Goal: Communication & Community: Answer question/provide support

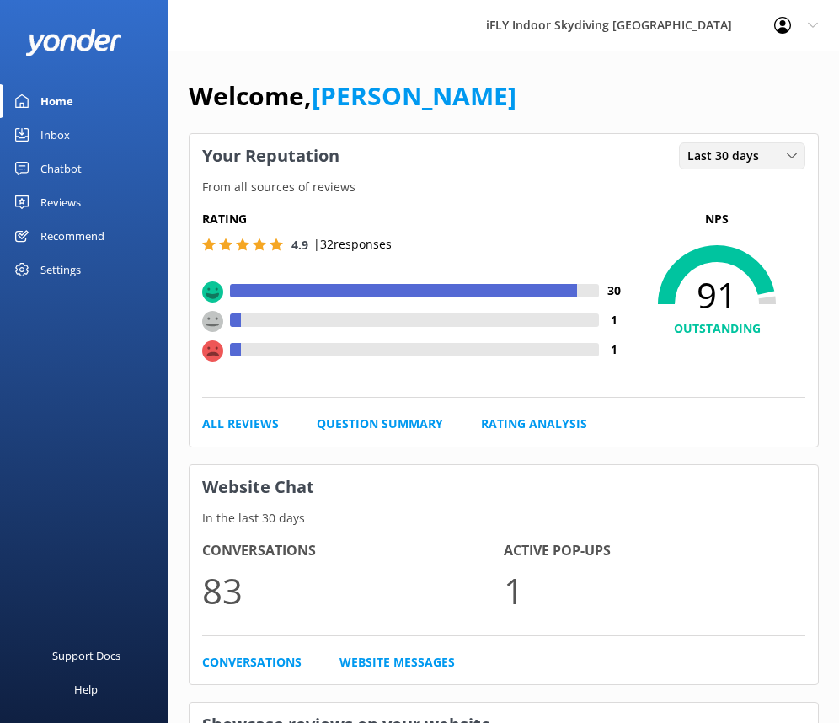
click at [688, 156] on span "Last 30 days" at bounding box center [729, 156] width 82 height 19
click at [680, 190] on link "Last 7 days" at bounding box center [755, 191] width 150 height 34
click at [72, 197] on div "Reviews" at bounding box center [60, 202] width 40 height 34
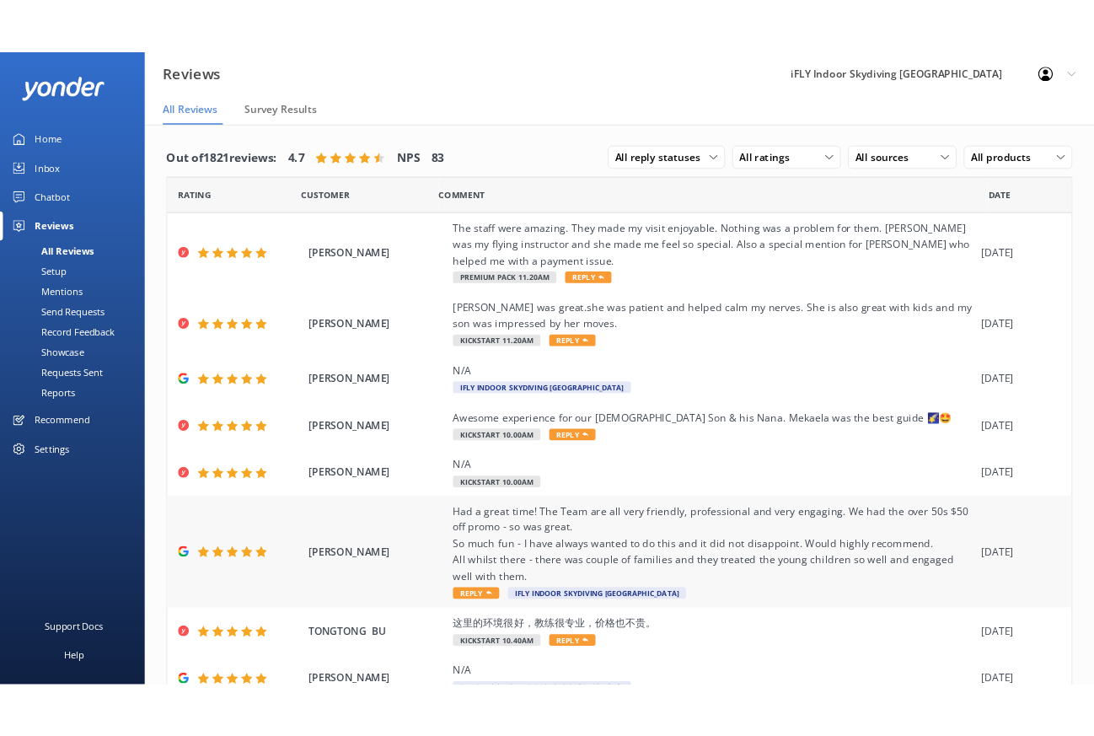
scroll to position [84, 0]
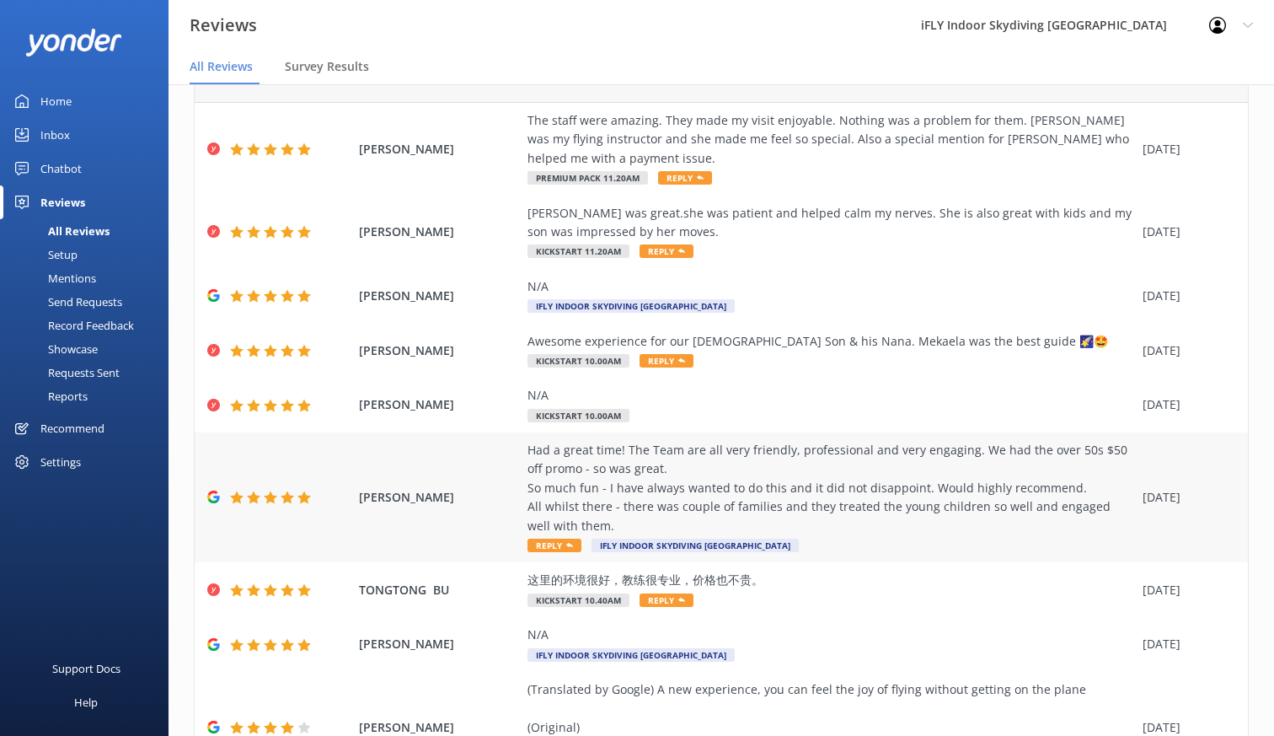
click at [631, 524] on div "Had a great time! The Team are all very friendly, professional and very engagin…" at bounding box center [831, 488] width 607 height 94
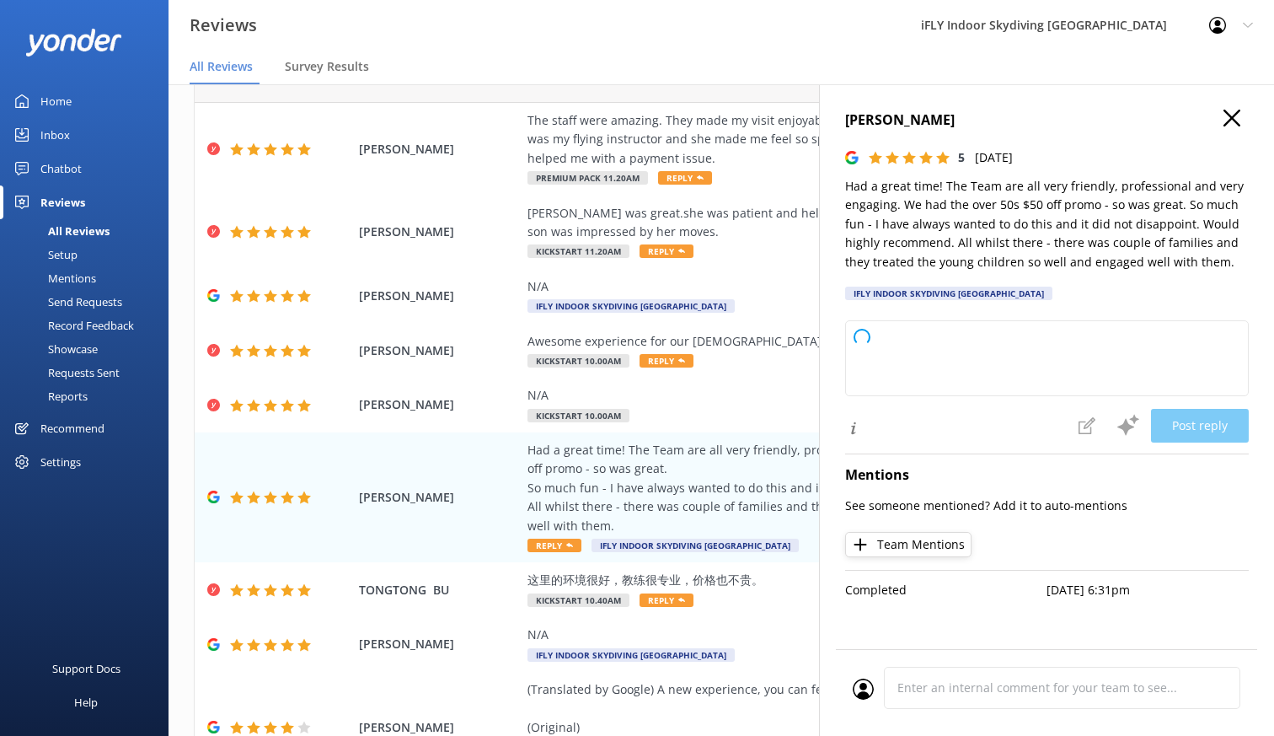
type textarea "Thank you so much for your wonderful review! We're thrilled to hear you enjoyed…"
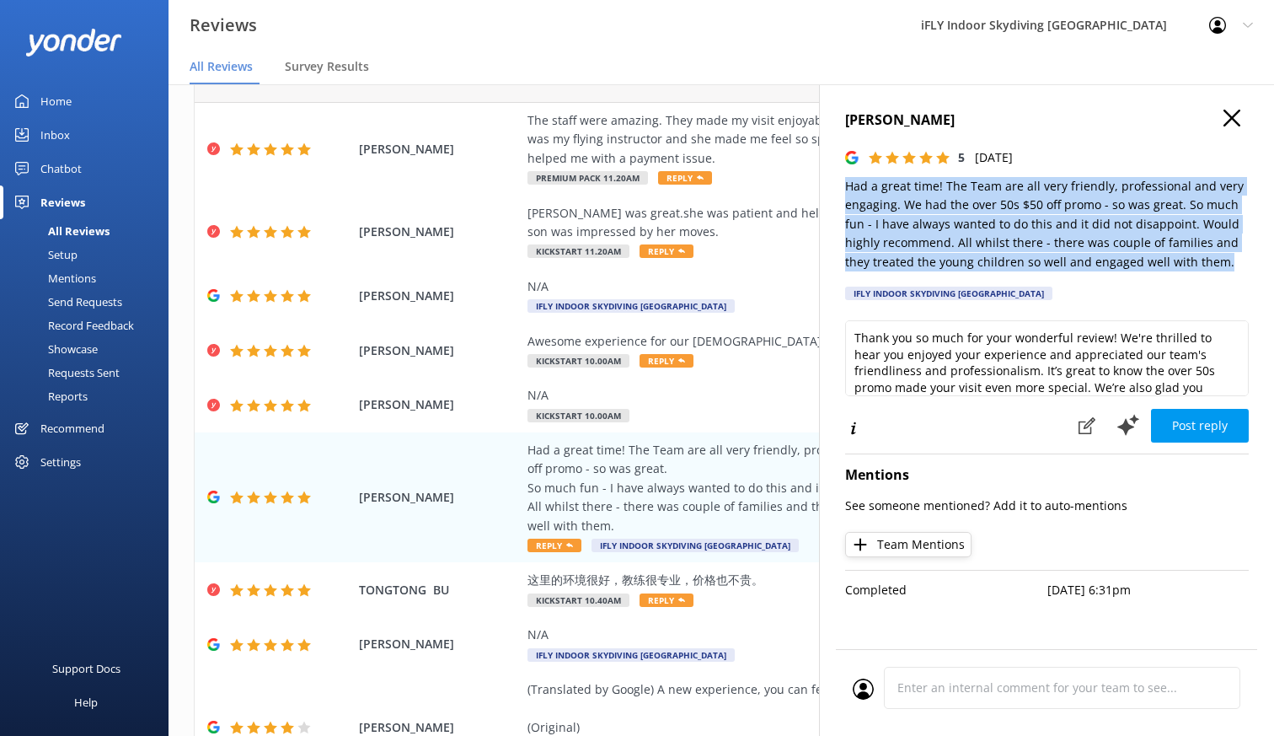
drag, startPoint x: 1224, startPoint y: 261, endPoint x: 840, endPoint y: 190, distance: 390.0
click at [840, 190] on div "[PERSON_NAME] 5 [DATE] Had a great time! The Team are all very friendly, profes…" at bounding box center [1046, 452] width 455 height 736
copy p "Had a great time! The Team are all very friendly, professional and very engagin…"
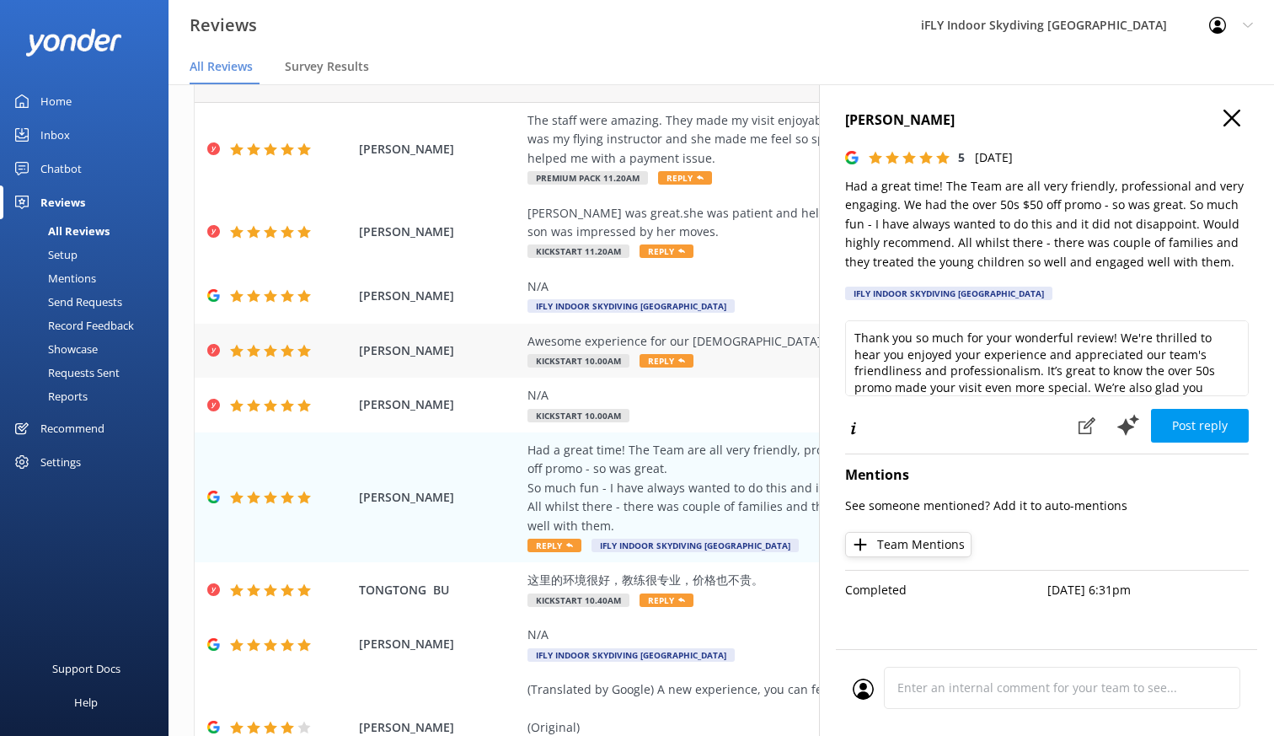
click at [722, 357] on div "Awesome experience for our [DEMOGRAPHIC_DATA] Son & his Nana. Mekaela was the b…" at bounding box center [831, 351] width 607 height 38
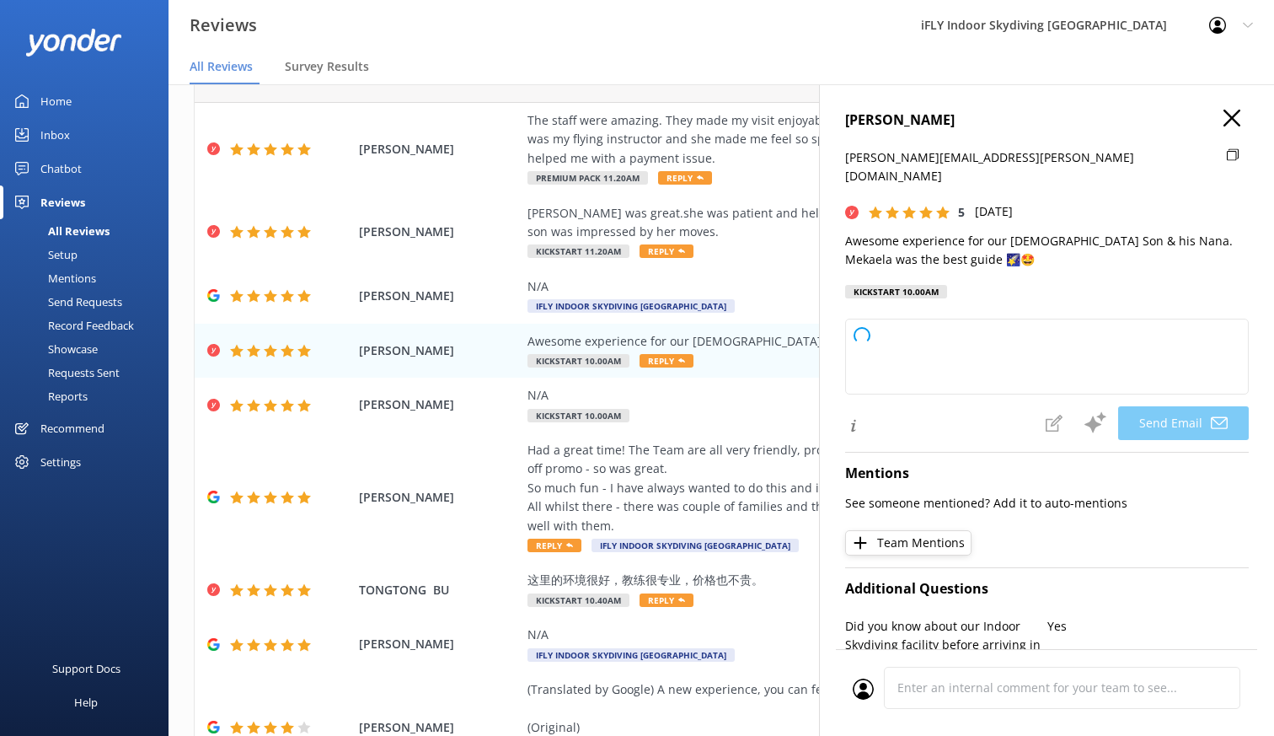
type textarea "Thank you so much, [PERSON_NAME]! We're thrilled to hear your son and his [PERS…"
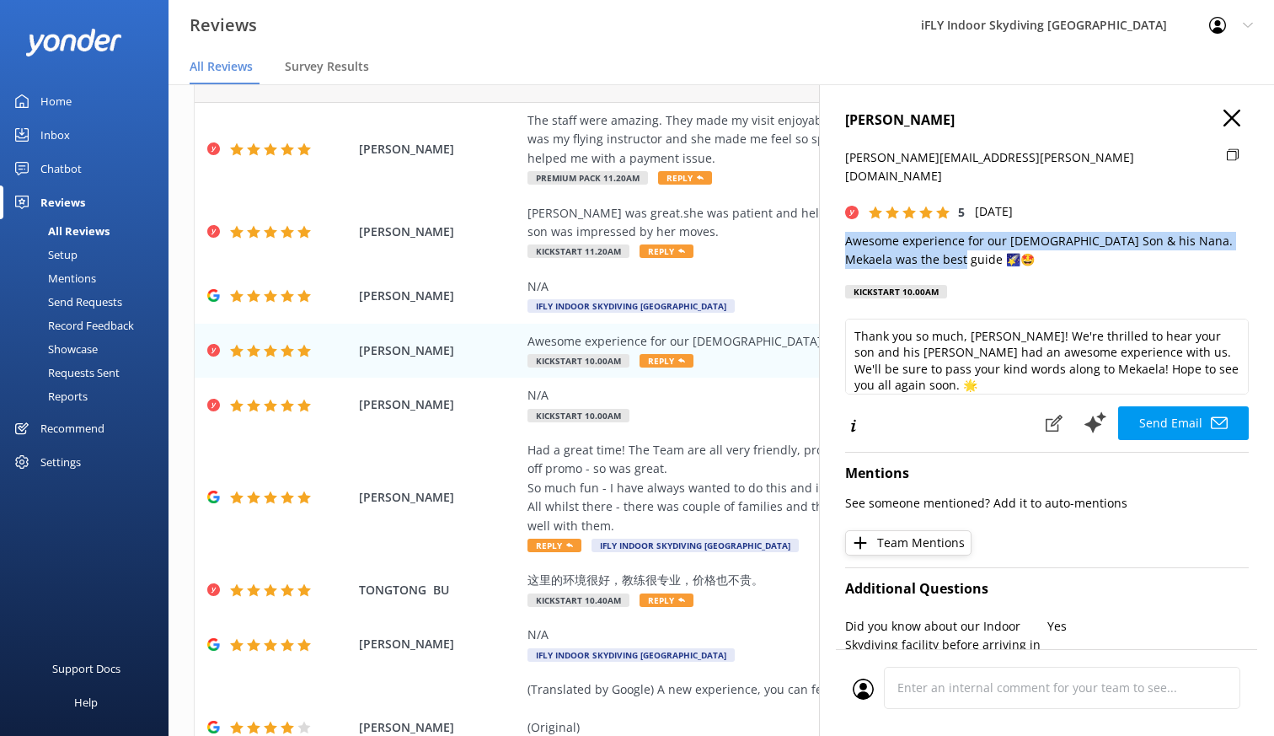
drag, startPoint x: 950, startPoint y: 244, endPoint x: 834, endPoint y: 222, distance: 117.7
click at [834, 222] on div "[PERSON_NAME] [PERSON_NAME][EMAIL_ADDRESS][PERSON_NAME][DOMAIN_NAME] 5 [DATE] A…" at bounding box center [1046, 452] width 455 height 736
copy p "Awesome experience for our [DEMOGRAPHIC_DATA] Son & his Nana. Mekaela was the b…"
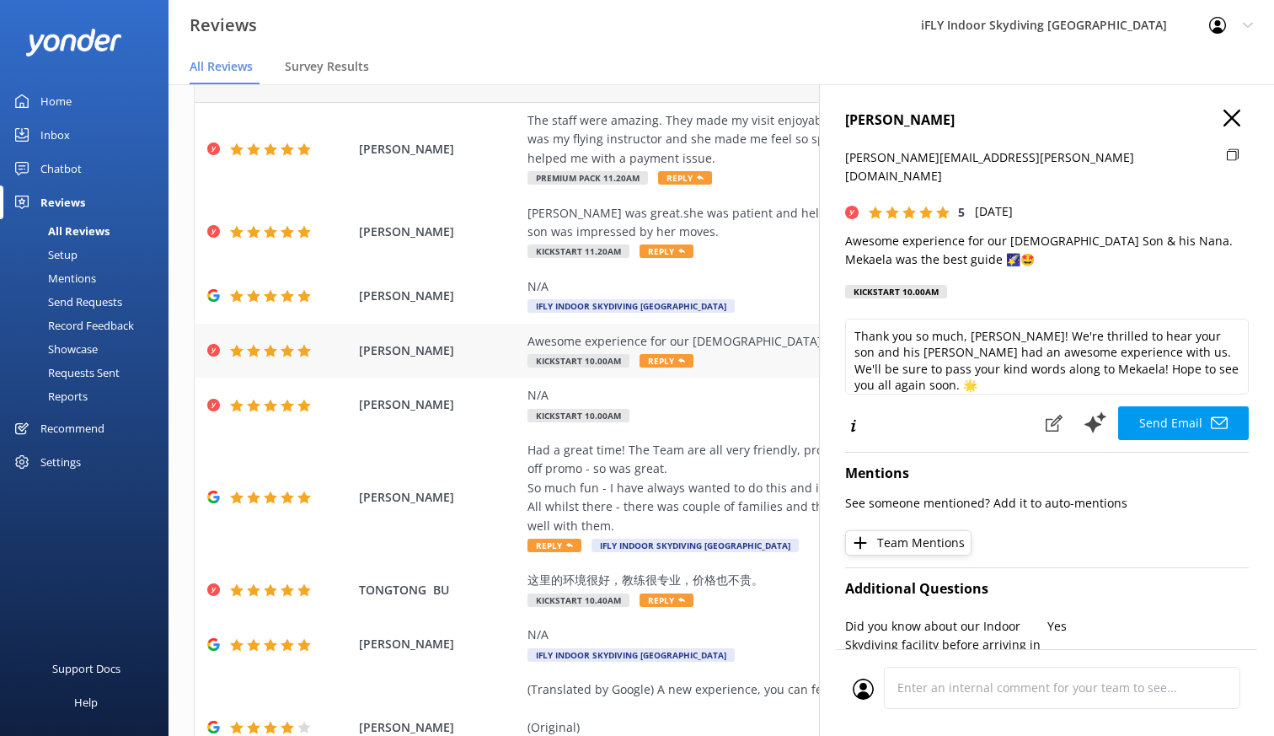
click at [448, 356] on span "[PERSON_NAME]" at bounding box center [439, 350] width 160 height 19
drag, startPoint x: 453, startPoint y: 351, endPoint x: 362, endPoint y: 355, distance: 91.1
click at [362, 355] on span "[PERSON_NAME]" at bounding box center [439, 350] width 160 height 19
click at [445, 362] on div "[PERSON_NAME] Awesome experience for our [DEMOGRAPHIC_DATA] Son & his Nana. Mek…" at bounding box center [722, 351] width 1054 height 55
drag, startPoint x: 467, startPoint y: 346, endPoint x: 326, endPoint y: 350, distance: 140.8
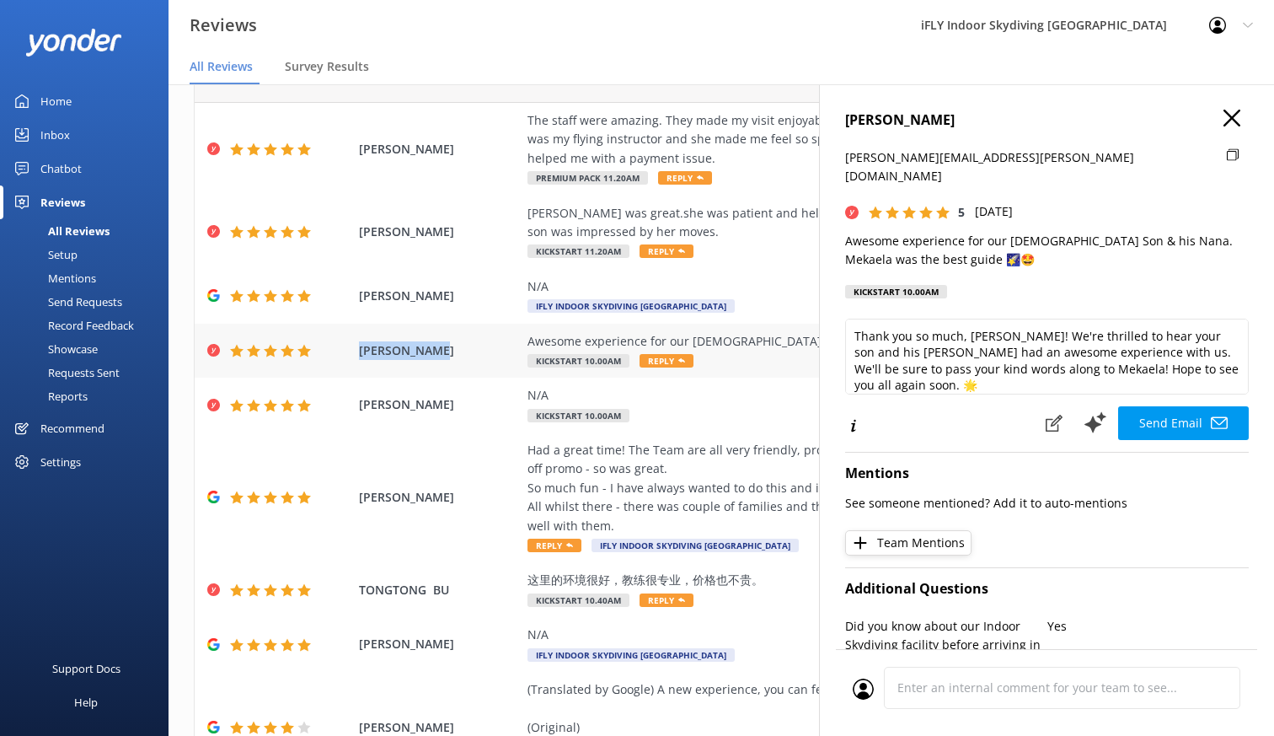
click at [326, 350] on div "[PERSON_NAME] Awesome experience for our [DEMOGRAPHIC_DATA] Son & his Nana. Mek…" at bounding box center [722, 351] width 1054 height 55
copy span "[PERSON_NAME]"
click at [676, 383] on div "[PERSON_NAME] N/A Kickstart 10.00am [DATE]" at bounding box center [722, 405] width 1054 height 55
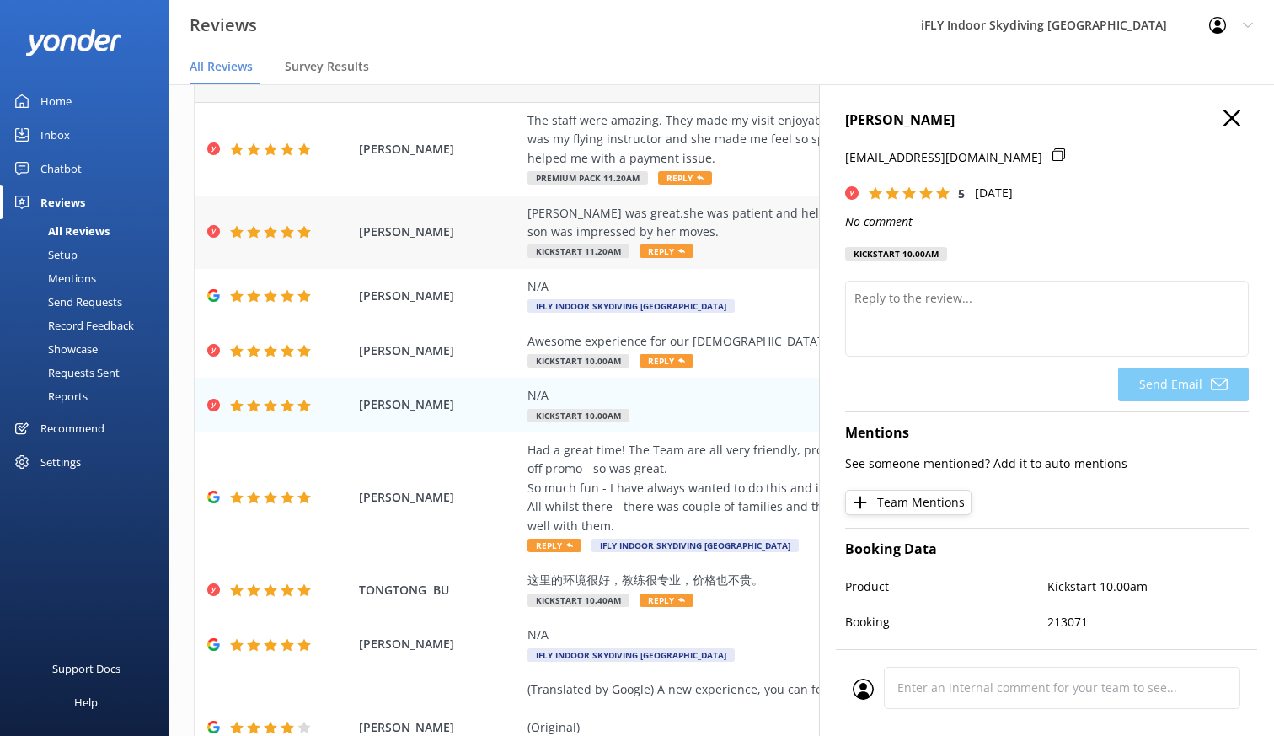
click at [726, 235] on div "[PERSON_NAME] was great.she was patient and helped calm my nerves. She is also …" at bounding box center [831, 223] width 607 height 38
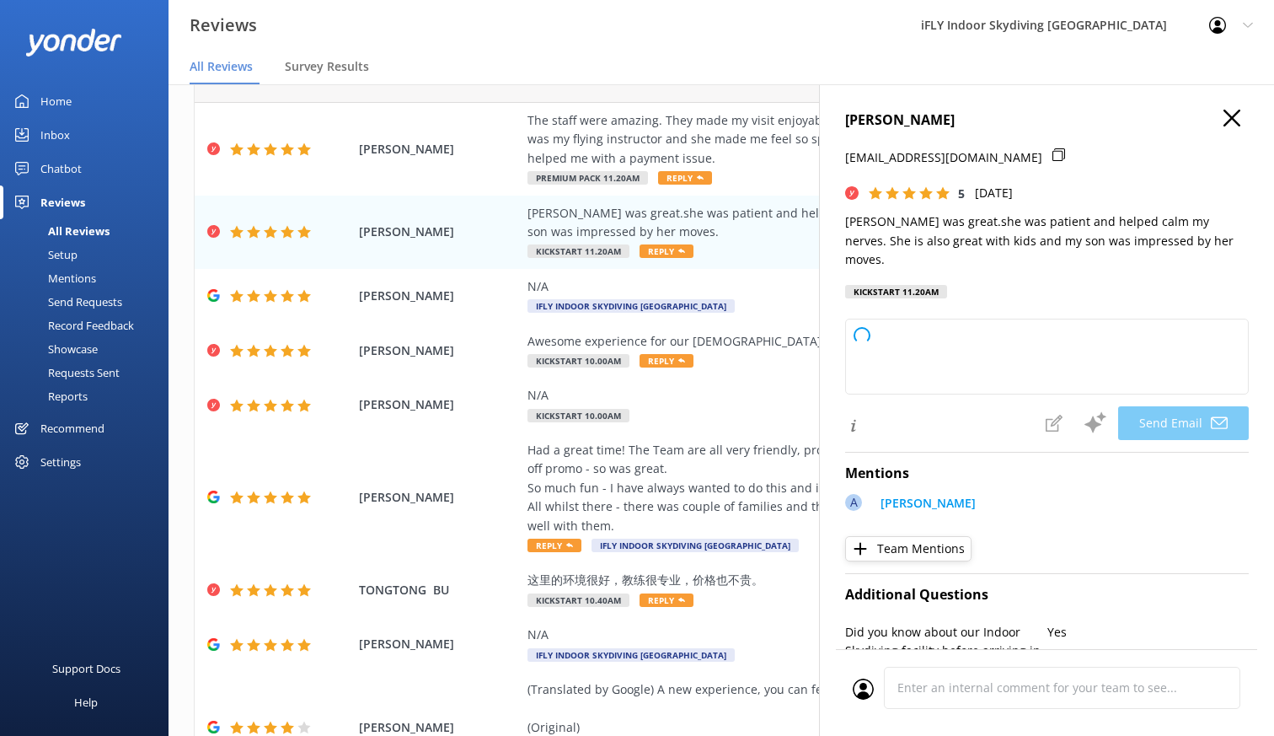
type textarea "Thank you so much, [GEOGRAPHIC_DATA]! We're delighted to hear that [PERSON_NAME…"
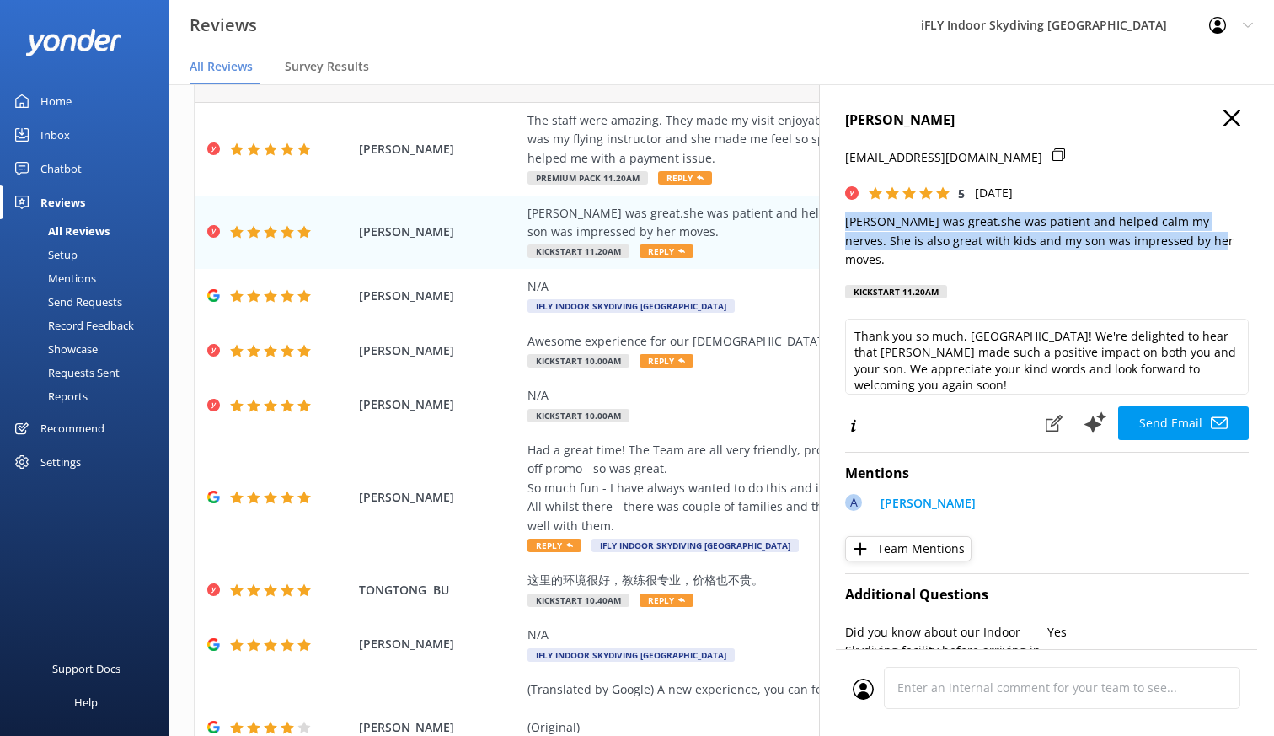
drag, startPoint x: 1192, startPoint y: 242, endPoint x: 839, endPoint y: 226, distance: 352.7
click at [839, 226] on div "ITA COETZER [EMAIL_ADDRESS][DOMAIN_NAME] 5 [DATE] [PERSON_NAME] was great.she w…" at bounding box center [1046, 452] width 455 height 736
copy p "[PERSON_NAME] was great.she was patient and helped calm my nerves. She is also …"
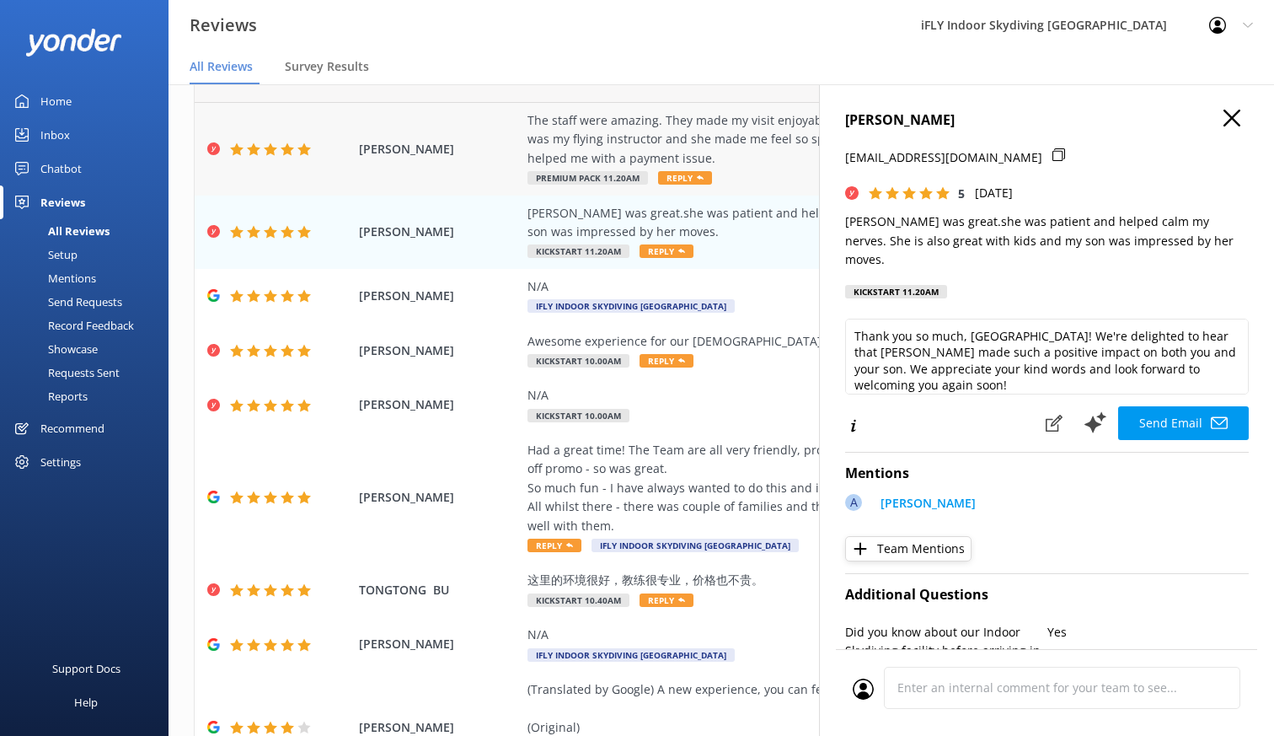
click at [741, 153] on div "The staff were amazing. They made my visit enjoyable. Nothing was a problem for…" at bounding box center [831, 139] width 607 height 56
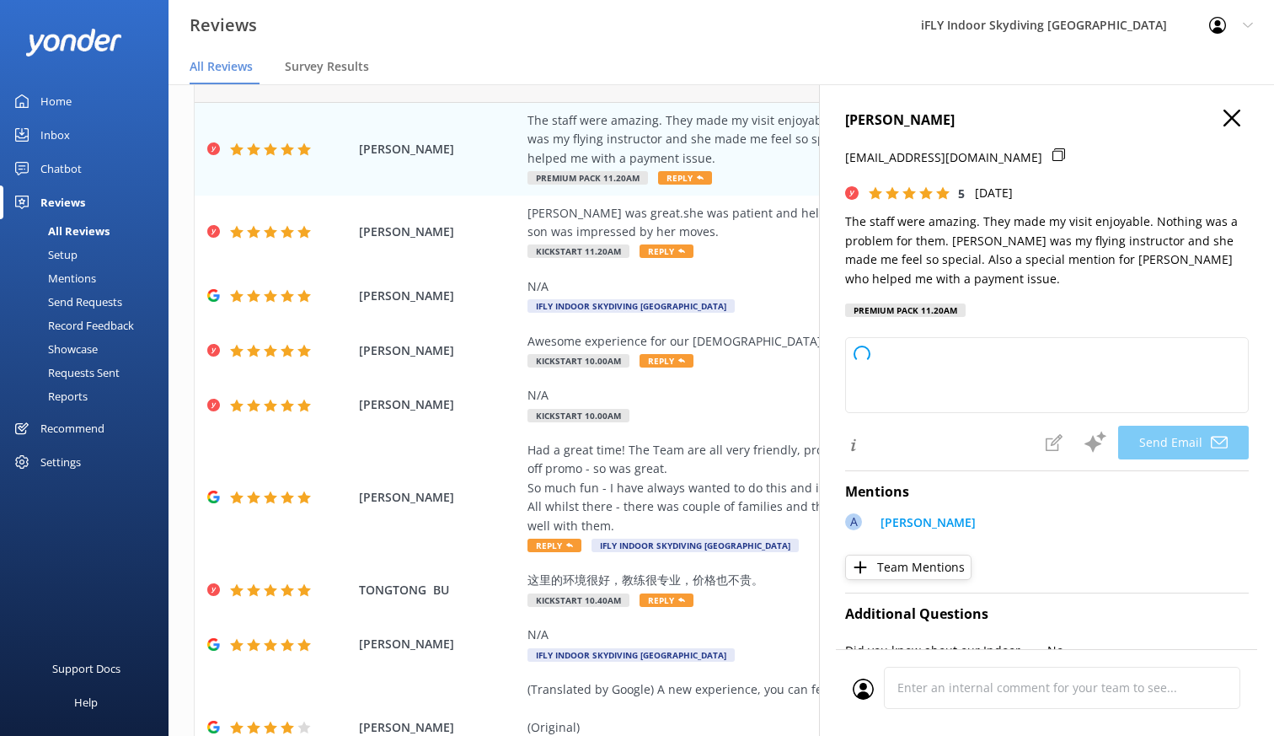
type textarea "Thank you so much for your wonderful review, [PERSON_NAME]! We're thrilled to h…"
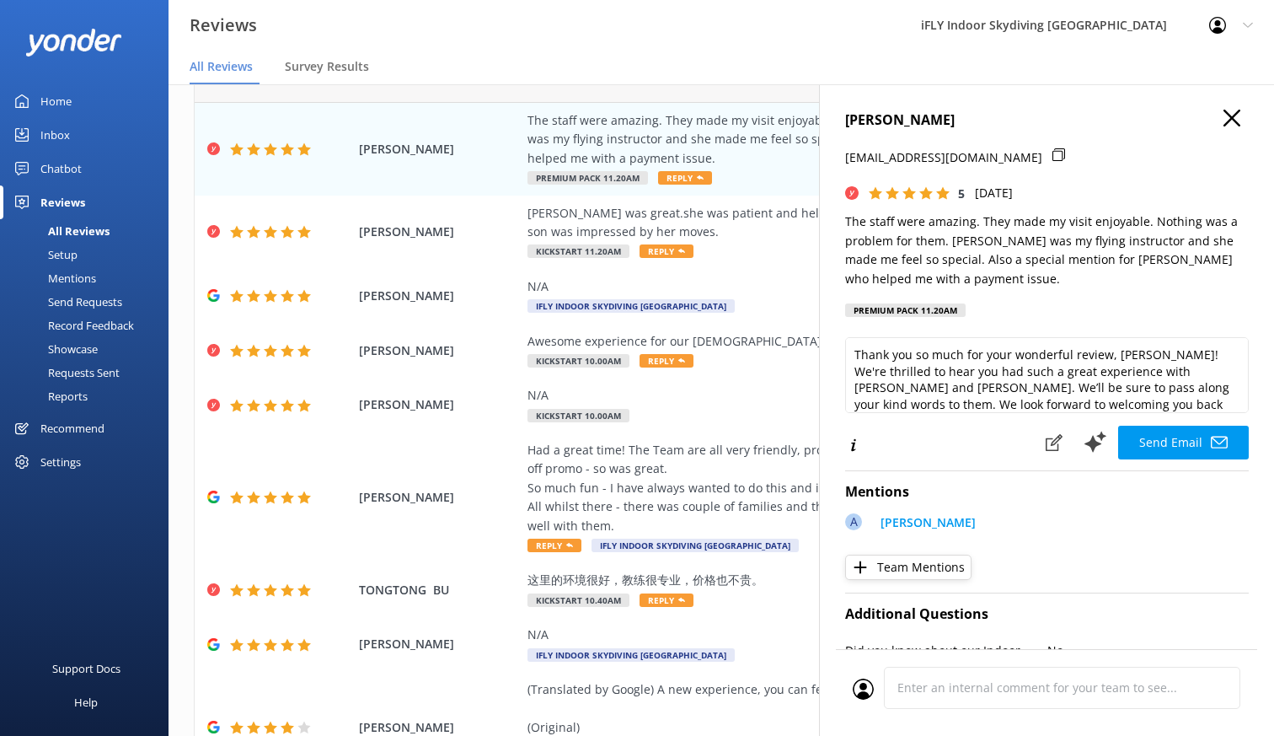
click at [851, 282] on p "The staff were amazing. They made my visit enjoyable. Nothing was a problem for…" at bounding box center [1047, 250] width 404 height 76
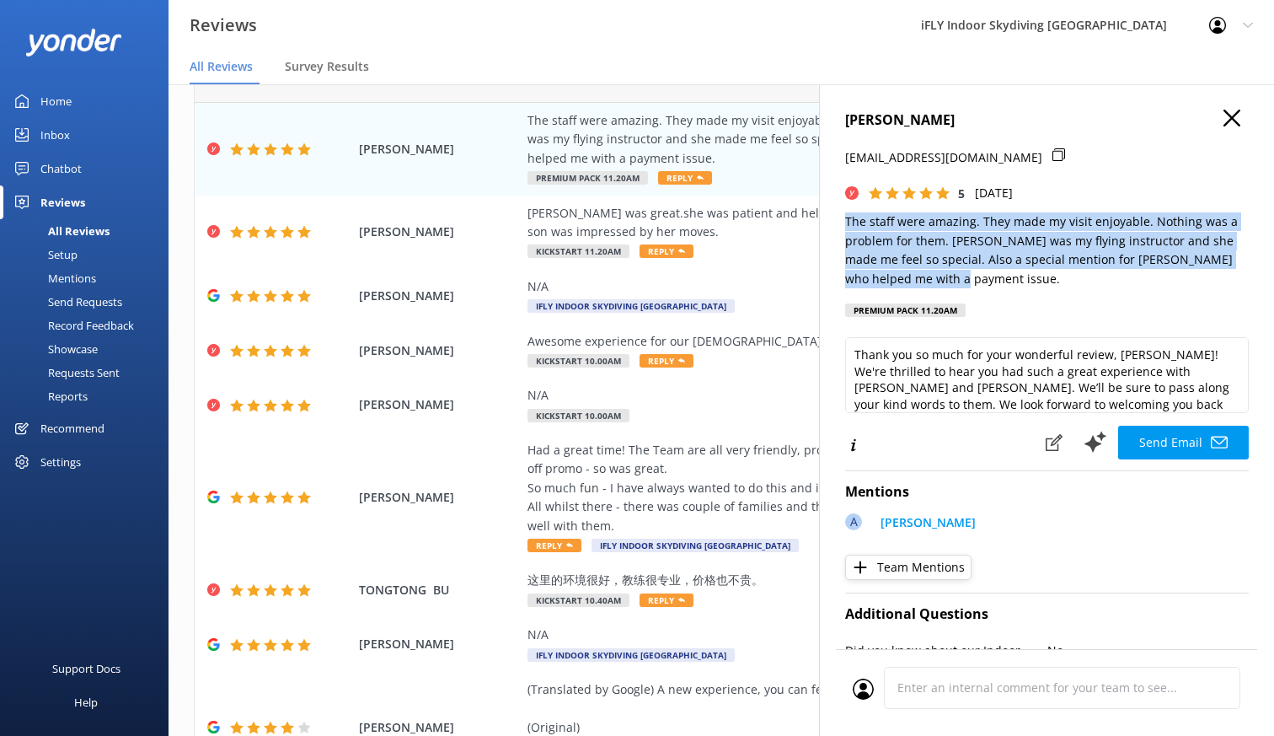
drag, startPoint x: 960, startPoint y: 278, endPoint x: 834, endPoint y: 222, distance: 137.7
click at [834, 222] on div "[PERSON_NAME] [EMAIL_ADDRESS][DOMAIN_NAME] 5 [DATE] The staff were amazing. The…" at bounding box center [1046, 452] width 455 height 736
copy p "The staff were amazing. They made my visit enjoyable. Nothing was a problem for…"
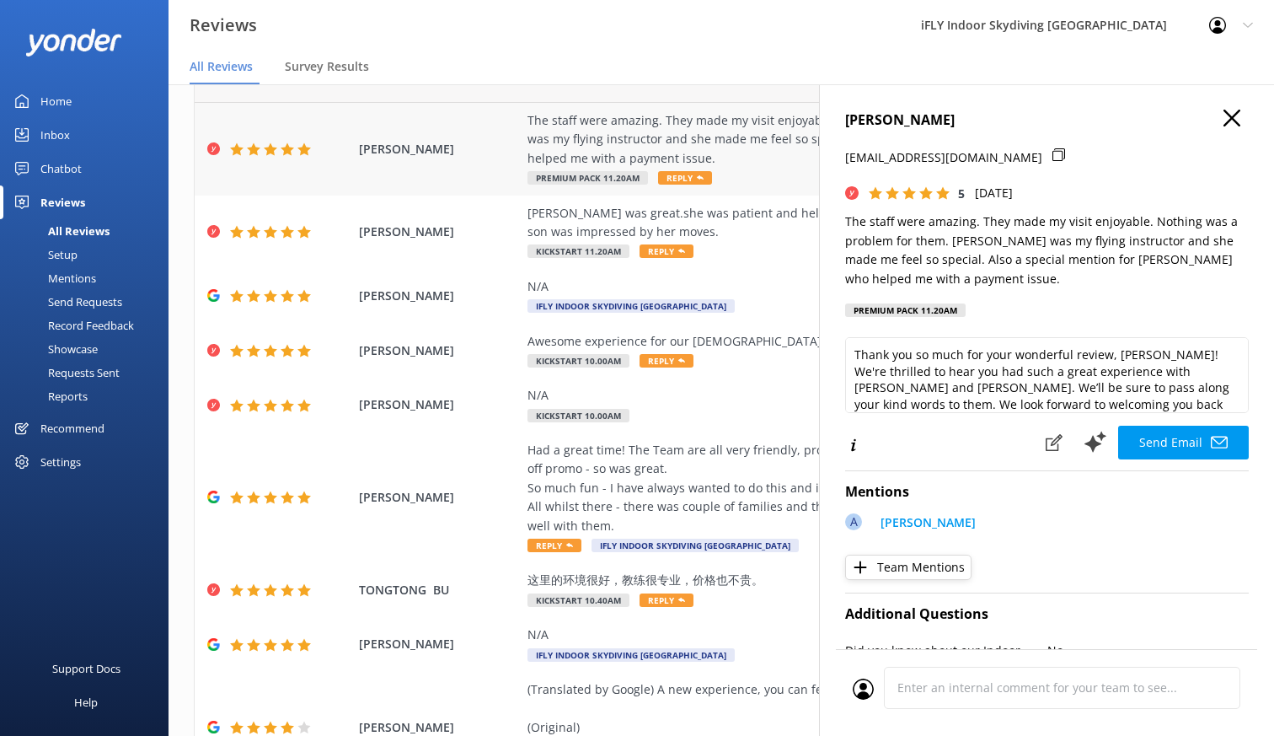
click at [446, 152] on span "[PERSON_NAME]" at bounding box center [439, 149] width 160 height 19
click at [461, 150] on span "[PERSON_NAME]" at bounding box center [439, 149] width 160 height 19
drag, startPoint x: 466, startPoint y: 145, endPoint x: 360, endPoint y: 158, distance: 107.0
click at [360, 158] on span "[PERSON_NAME]" at bounding box center [439, 149] width 160 height 19
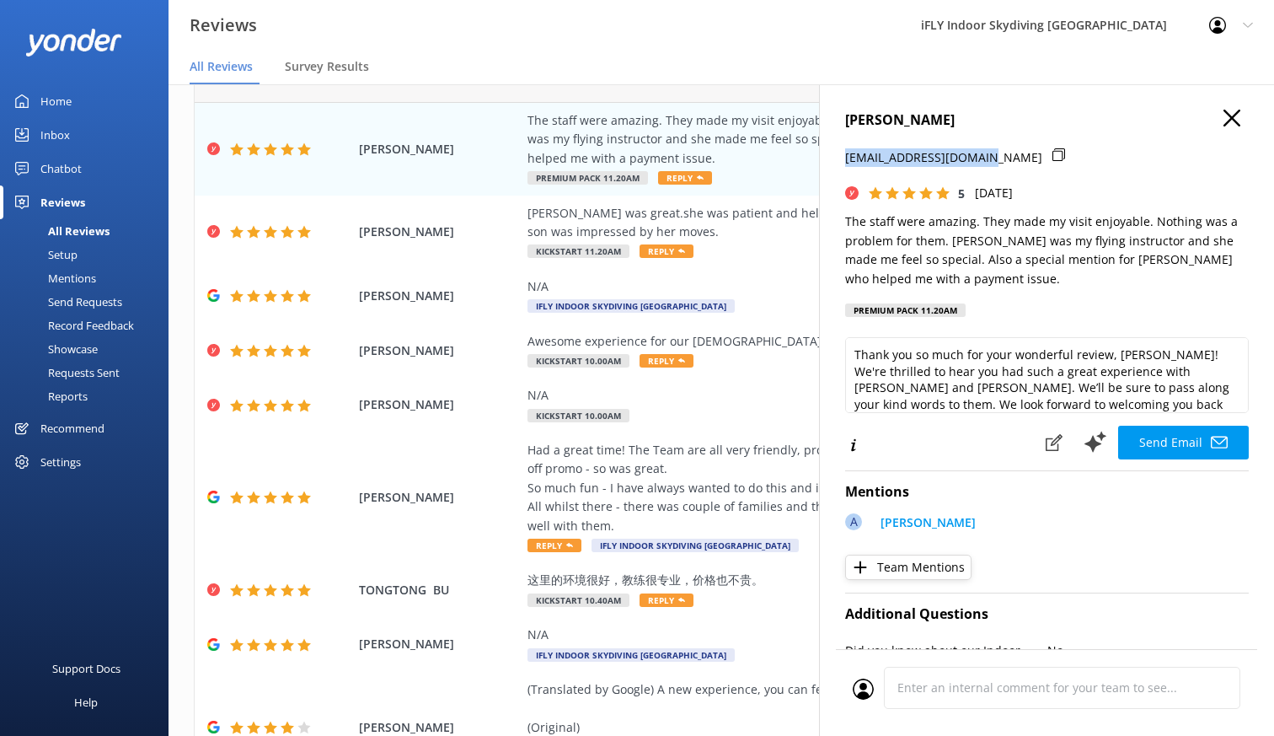
drag, startPoint x: 839, startPoint y: 156, endPoint x: 984, endPoint y: 169, distance: 144.7
click at [851, 169] on div "[PERSON_NAME] [EMAIL_ADDRESS][DOMAIN_NAME] 5 [DATE] The staff were amazing. The…" at bounding box center [1046, 452] width 455 height 736
copy p "[EMAIL_ADDRESS][DOMAIN_NAME]"
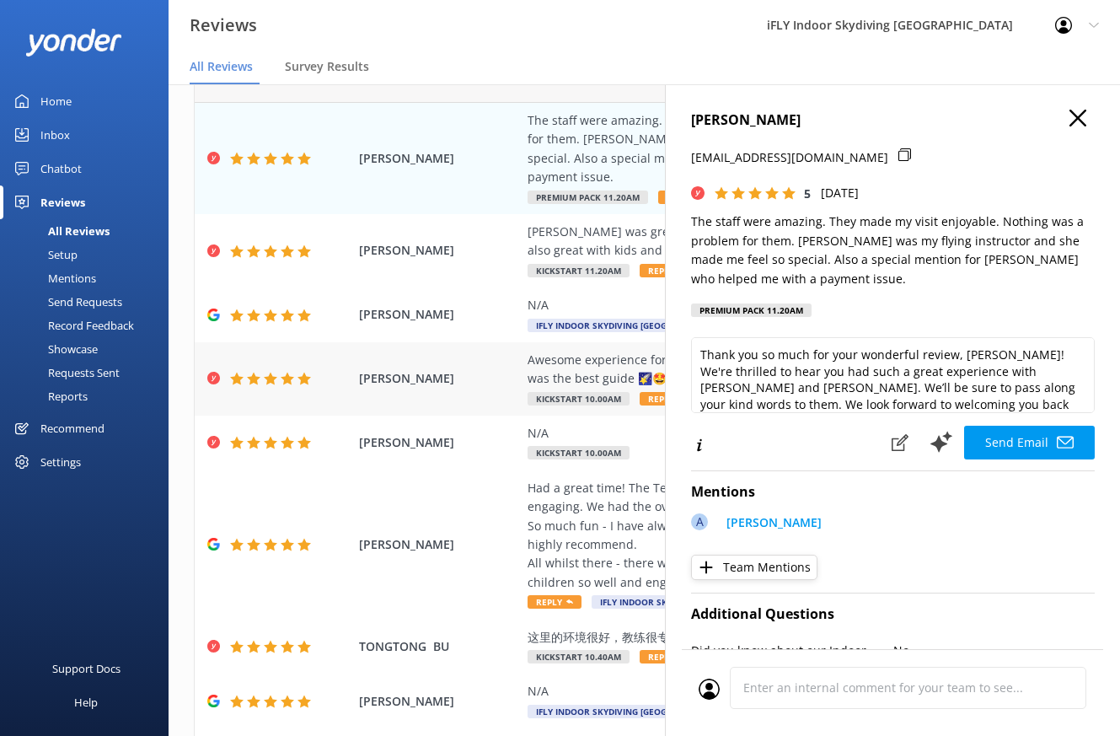
click at [398, 369] on span "[PERSON_NAME]" at bounding box center [439, 378] width 160 height 19
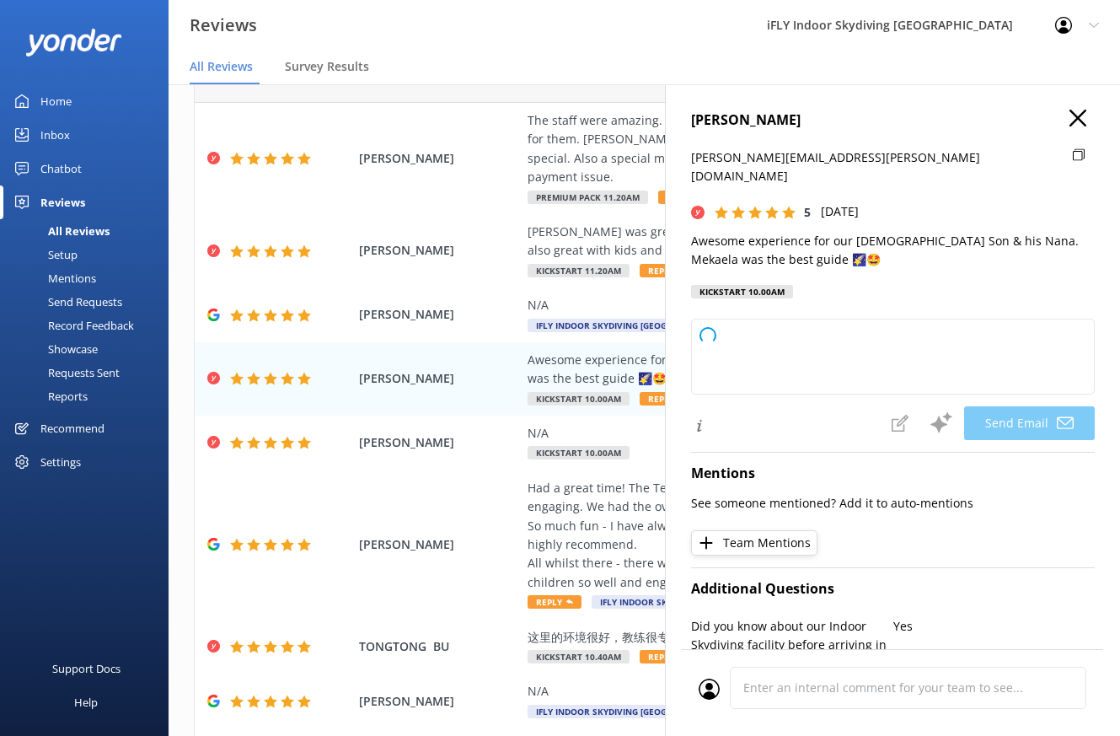
click at [851, 154] on icon at bounding box center [1079, 154] width 12 height 13
type textarea "Thank you so much, [PERSON_NAME]! We’re thrilled to hear your son and his [PERS…"
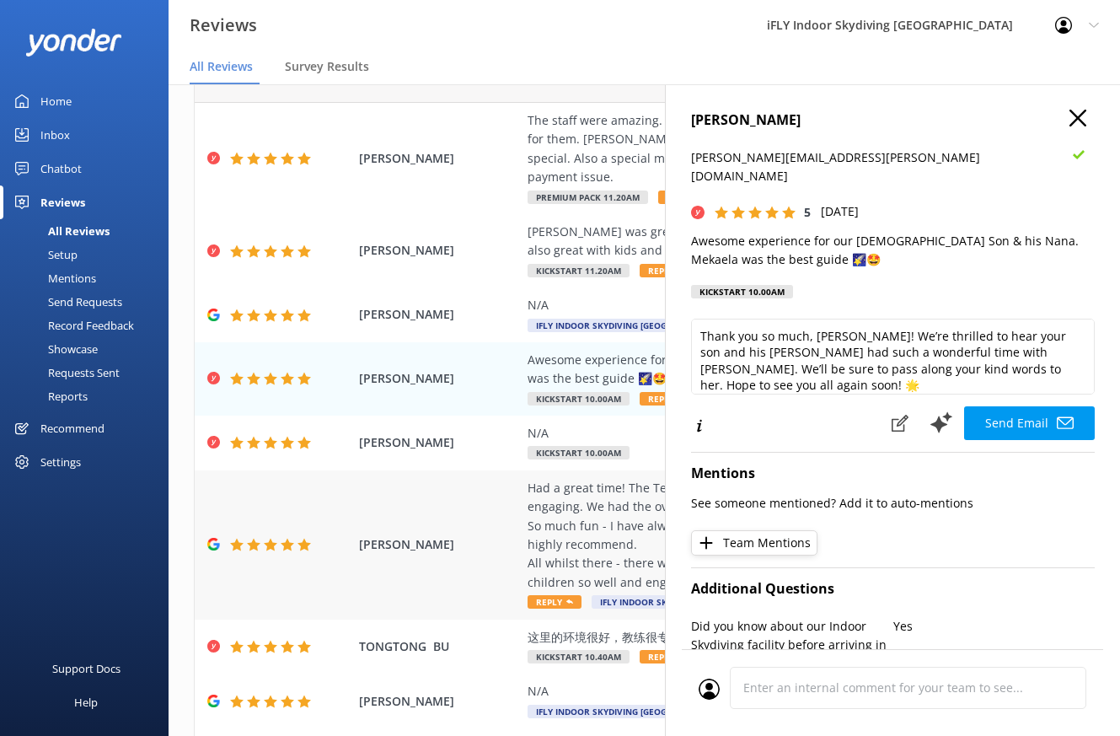
click at [487, 502] on div "[PERSON_NAME] a great time! The Team are all very friendly, professional and ve…" at bounding box center [644, 544] width 899 height 149
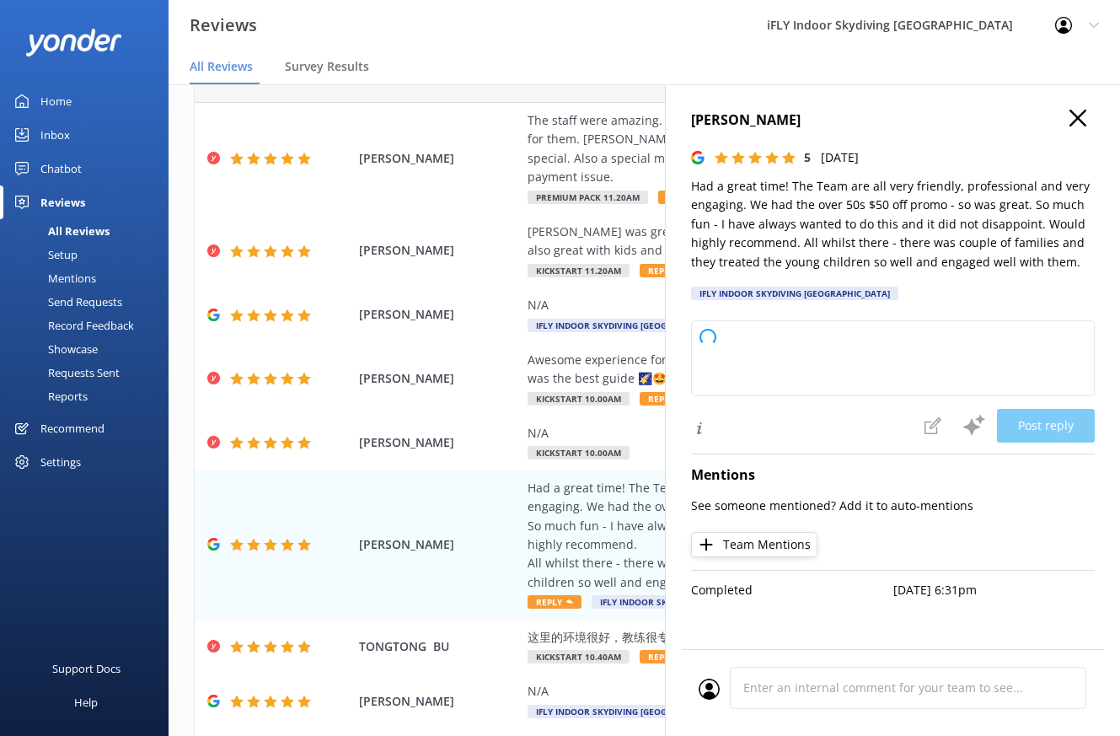
type textarea "Thank you so much for your wonderful review! We're thrilled you had a fantastic…"
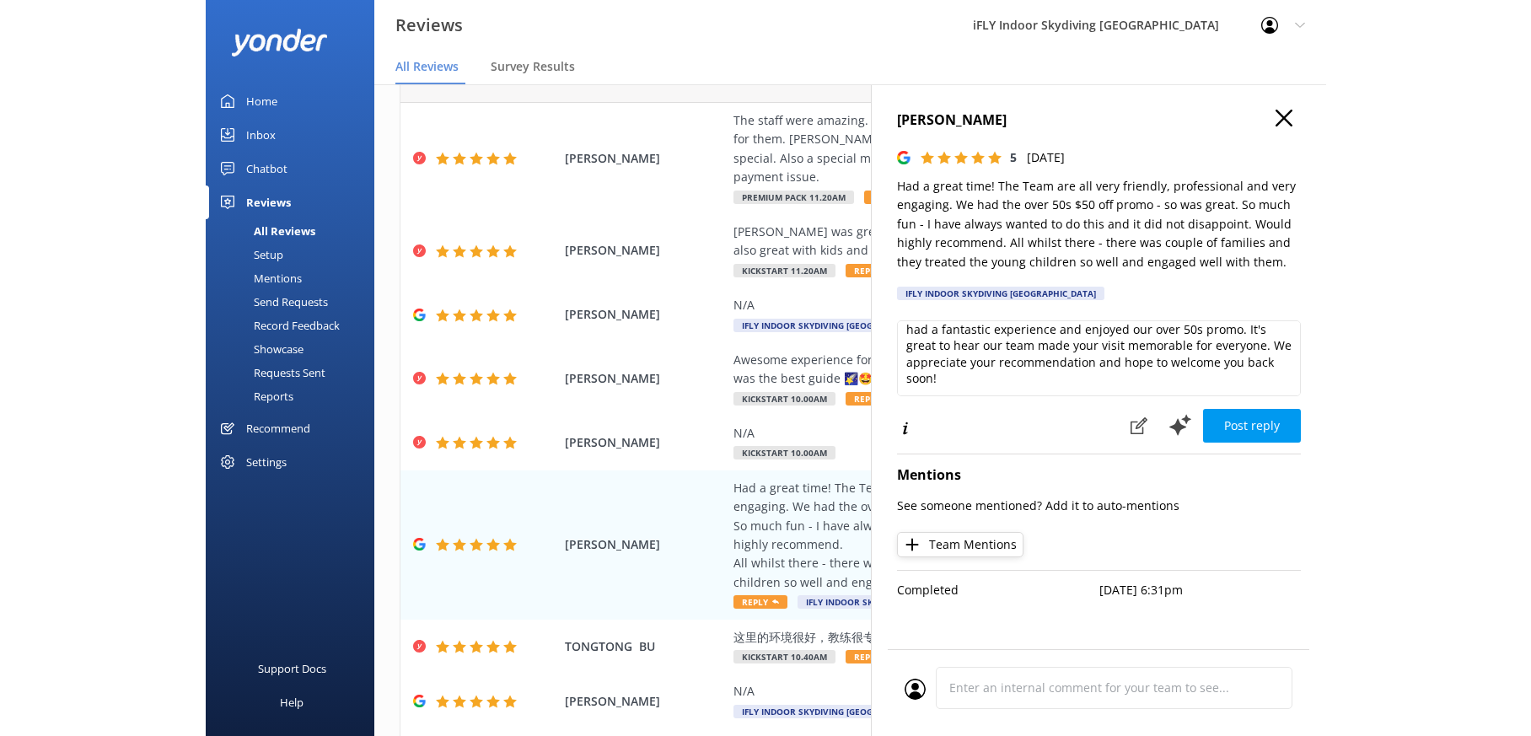
scroll to position [0, 0]
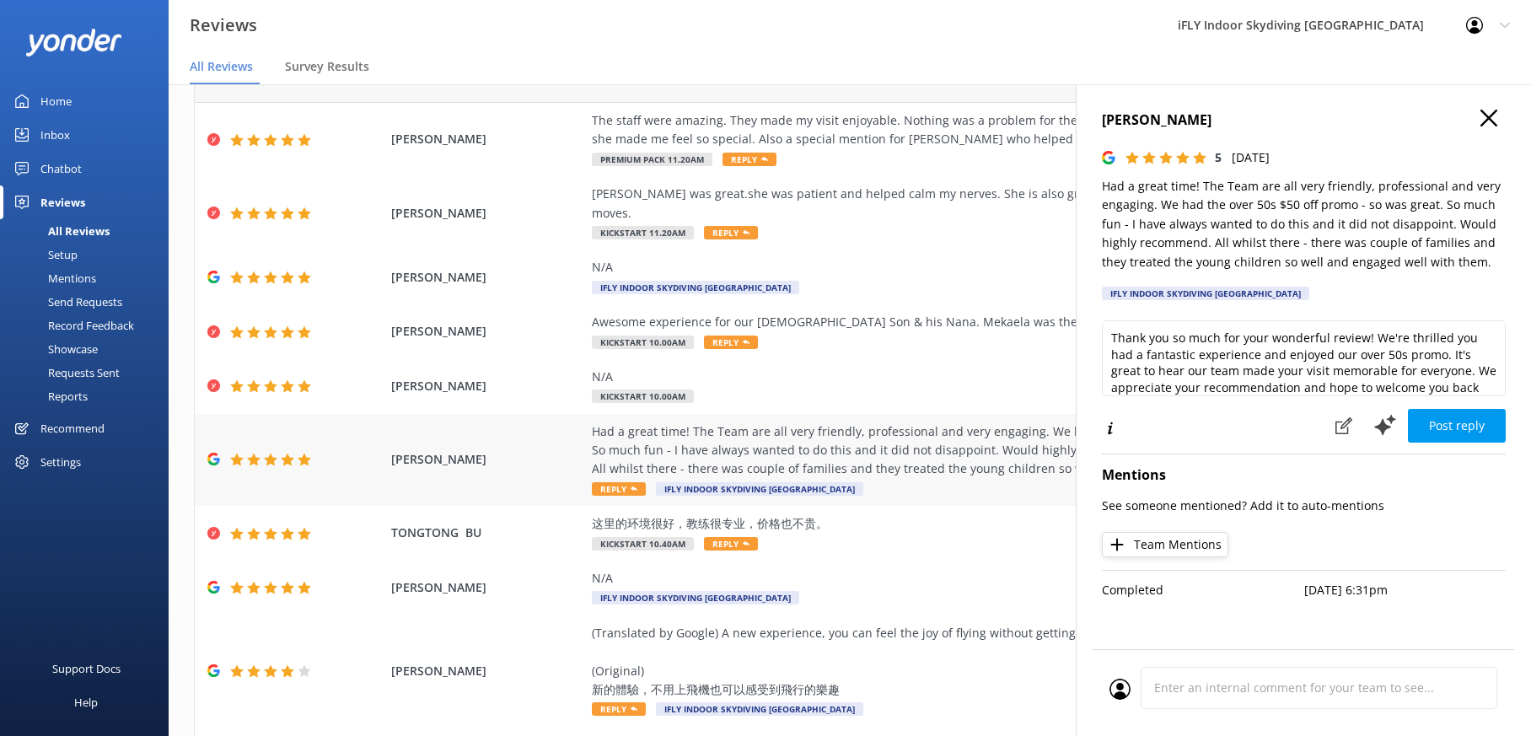
click at [441, 450] on span "[PERSON_NAME]" at bounding box center [487, 459] width 192 height 19
click at [851, 119] on h4 "[PERSON_NAME]" at bounding box center [1304, 121] width 404 height 22
click at [851, 116] on h4 "[PERSON_NAME]" at bounding box center [1304, 121] width 404 height 22
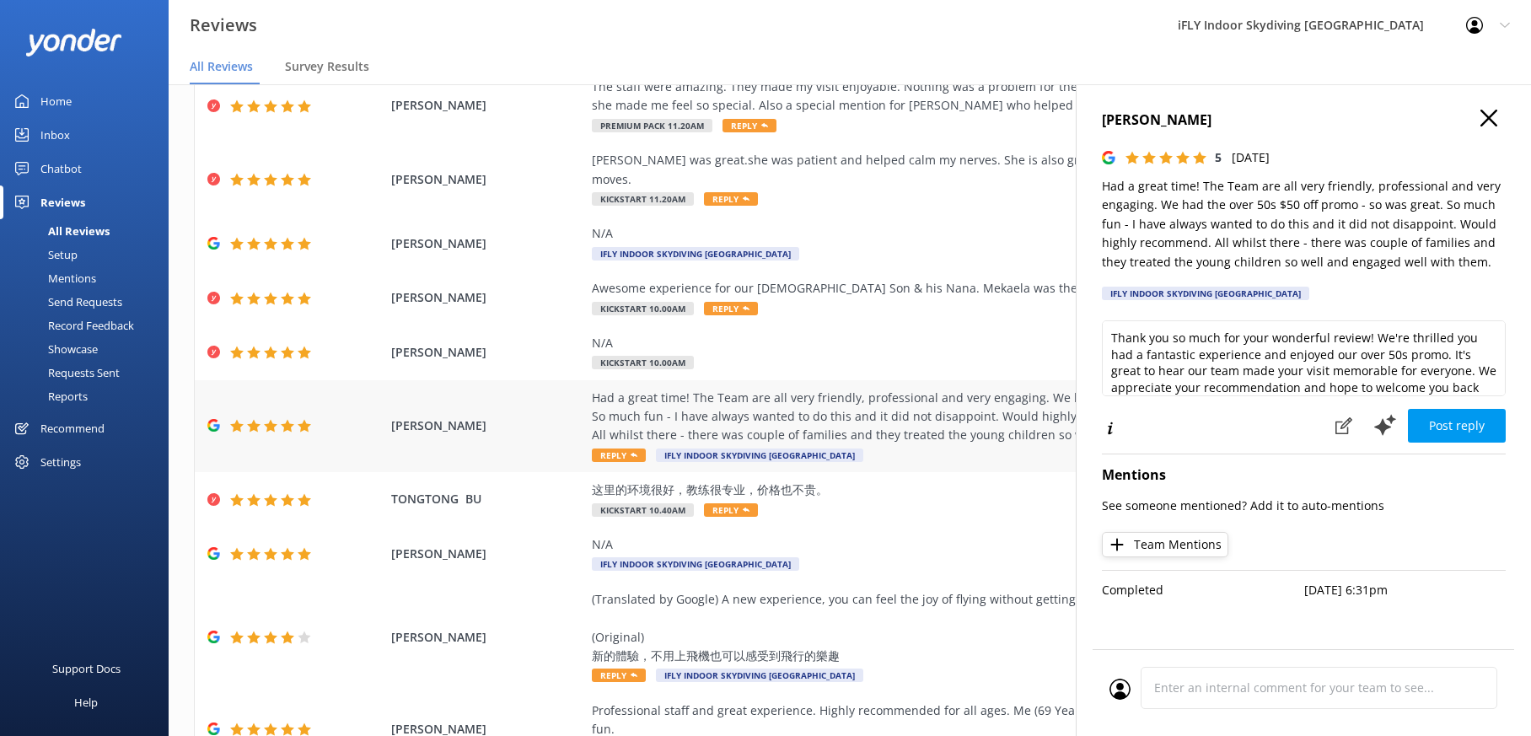
click at [606, 389] on div "Had a great time! The Team are all very friendly, professional and very engagin…" at bounding box center [975, 417] width 767 height 56
